Goal: Find specific page/section: Find specific page/section

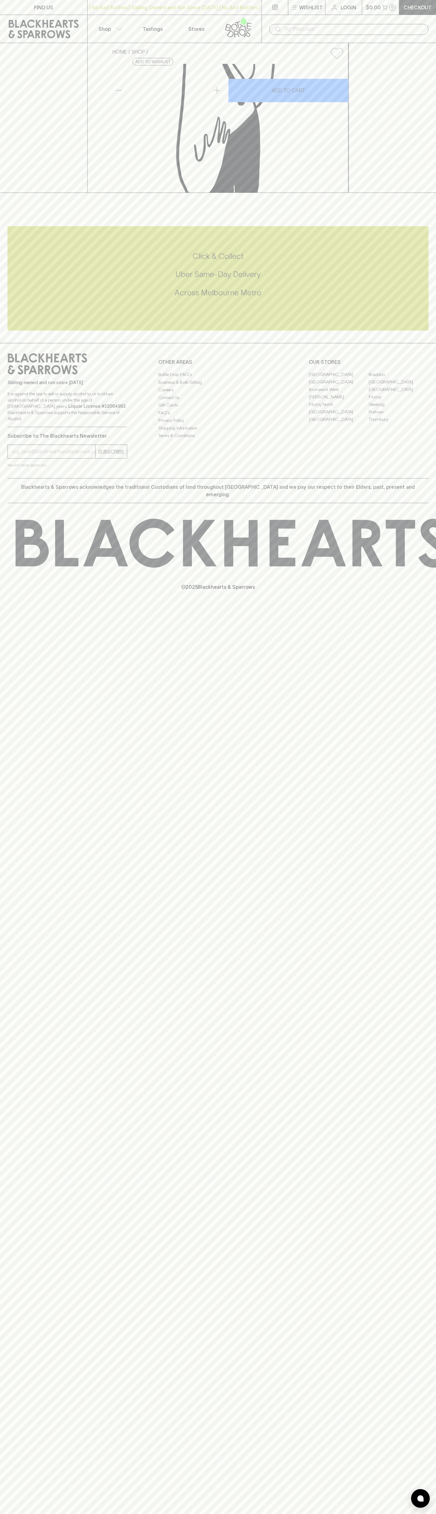
click at [82, 8] on link "FIND US" at bounding box center [43, 7] width 87 height 15
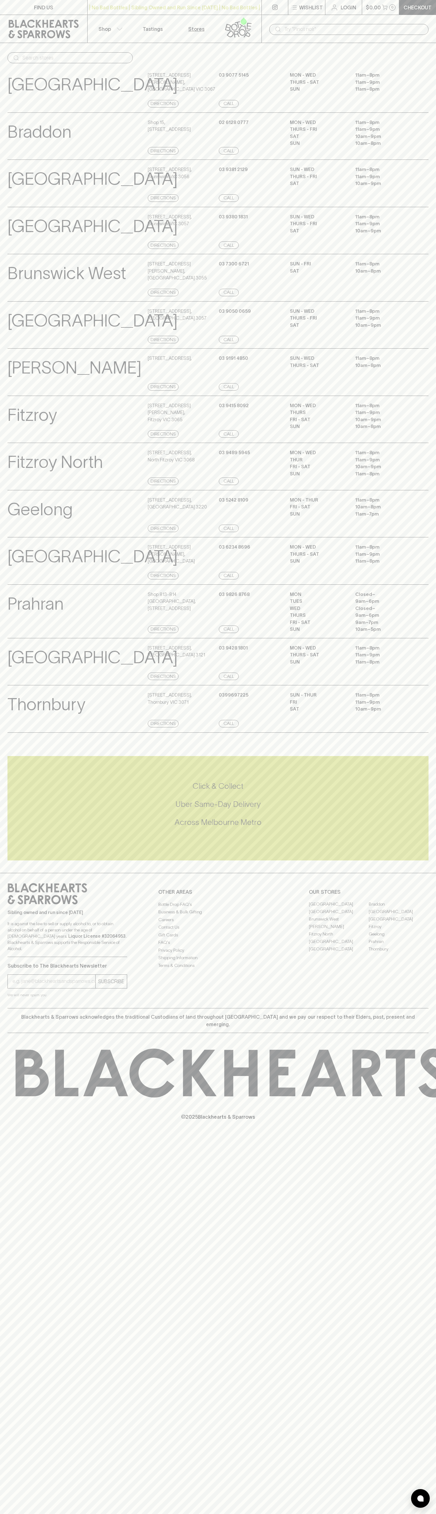
click at [400, 1514] on html "FIND US | No Bad Bottles | Sibling Owned and Run Since 2006 | No Bad Bottles | …" at bounding box center [218, 757] width 436 height 1514
click at [6, 814] on div "FIND US | No Bad Bottles | Sibling Owned and Run Since 2006 | No Bad Bottles | …" at bounding box center [218, 757] width 436 height 1514
